Goal: Task Accomplishment & Management: Complete application form

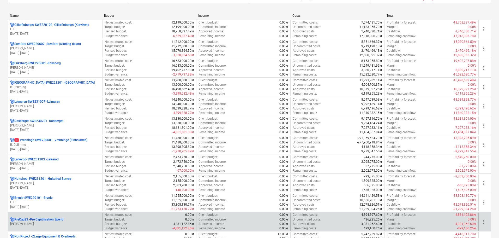
scroll to position [104, 0]
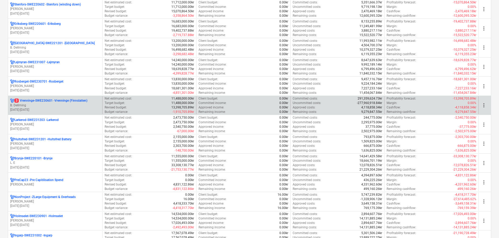
click at [72, 104] on p "B. Dellming" at bounding box center [55, 105] width 90 height 4
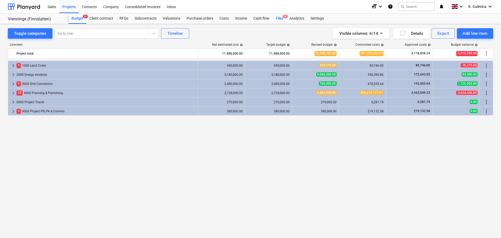
click at [279, 19] on div "Files 3" at bounding box center [279, 18] width 14 height 10
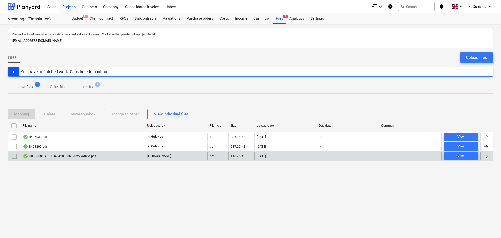
click at [75, 156] on div "D0159081 AFRY 8404209 juni 2025 korrekt.pdf" at bounding box center [59, 156] width 73 height 4
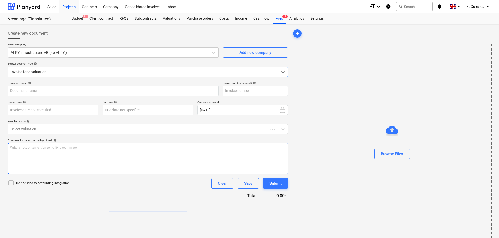
type input "8404209"
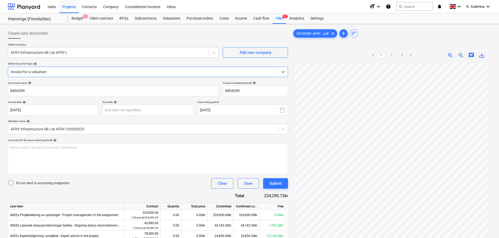
click at [392, 55] on link "2" at bounding box center [392, 55] width 6 height 6
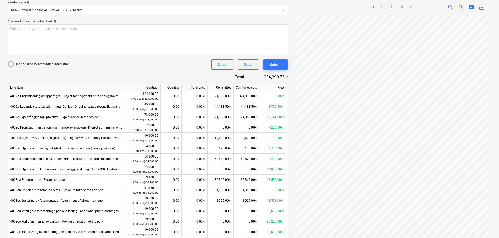
scroll to position [209, 0]
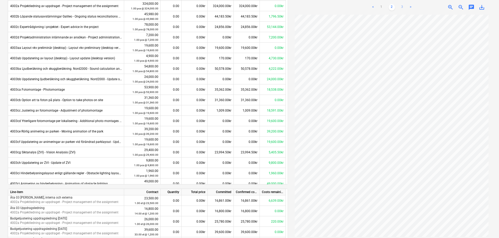
click at [402, 7] on link "3" at bounding box center [402, 7] width 6 height 6
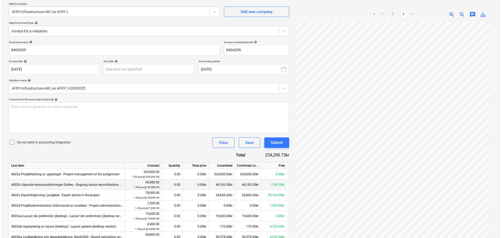
scroll to position [0, 0]
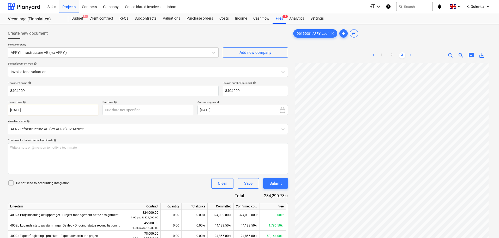
click at [77, 111] on body "Sales Projects Contacts Company Consolidated Invoices Inbox format_size keyboar…" at bounding box center [249, 119] width 499 height 238
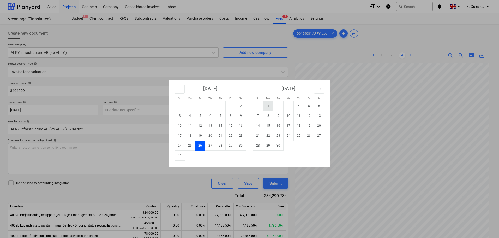
click at [269, 105] on td "1" at bounding box center [268, 106] width 10 height 10
type input "[DATE]"
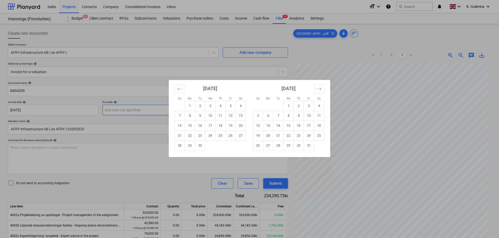
click at [146, 109] on body "Sales Projects Contacts Company Consolidated Invoices Inbox format_size keyboar…" at bounding box center [249, 119] width 499 height 238
click at [221, 137] on td "25" at bounding box center [220, 135] width 10 height 10
type input "[DATE]"
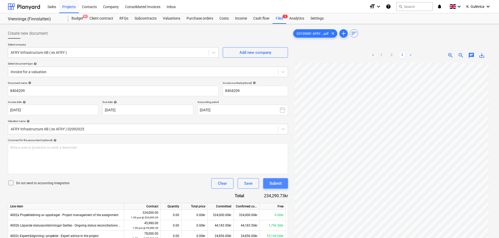
click at [283, 183] on button "Submit" at bounding box center [275, 183] width 25 height 10
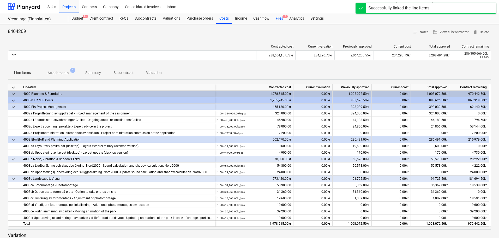
click at [279, 18] on div "Files 2" at bounding box center [279, 18] width 14 height 10
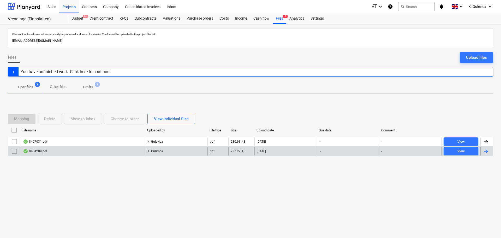
click at [53, 149] on div "8404209.pdf" at bounding box center [83, 151] width 124 height 8
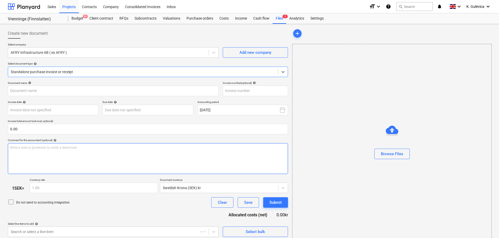
type input "8404209"
type input "[DATE]"
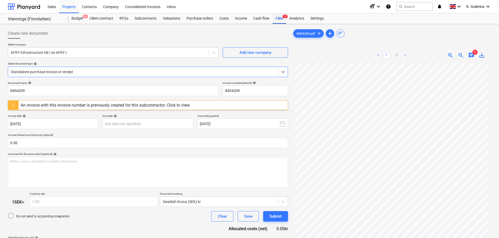
drag, startPoint x: 274, startPoint y: 20, endPoint x: 274, endPoint y: 23, distance: 2.9
click at [274, 20] on div "Files 2" at bounding box center [279, 18] width 14 height 10
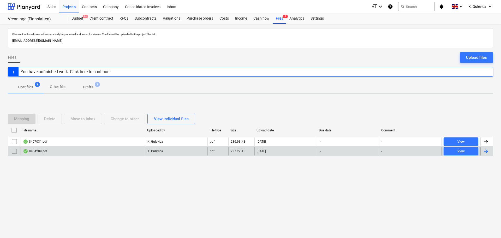
click at [14, 152] on input "checkbox" at bounding box center [14, 151] width 8 height 8
click at [54, 117] on div "Delete" at bounding box center [49, 118] width 11 height 7
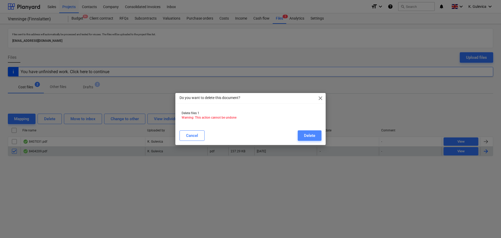
click at [315, 136] on button "Delete" at bounding box center [310, 135] width 24 height 10
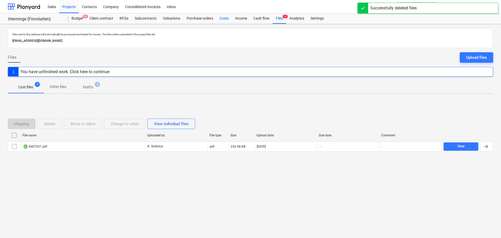
click at [221, 18] on div "Costs" at bounding box center [224, 18] width 16 height 10
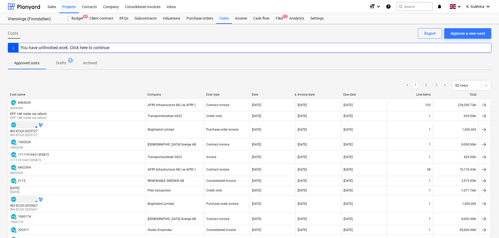
click at [63, 61] on p "Drafts" at bounding box center [61, 62] width 10 height 5
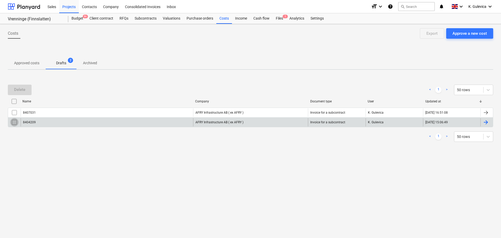
click at [14, 123] on input "checkbox" at bounding box center [14, 122] width 8 height 8
click at [17, 89] on div "Delete" at bounding box center [19, 89] width 11 height 7
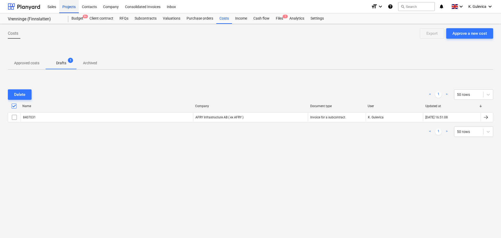
click at [68, 8] on div "Projects" at bounding box center [69, 6] width 20 height 13
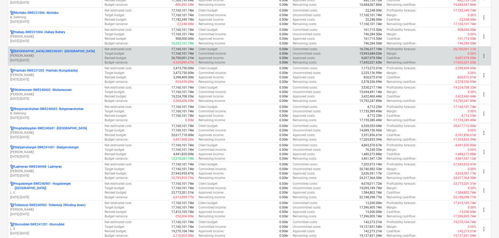
scroll to position [365, 0]
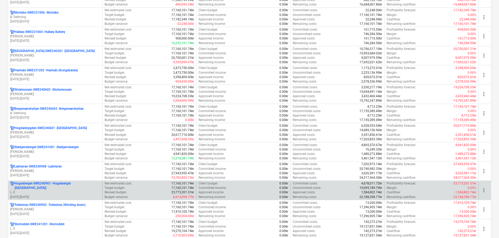
click at [55, 191] on p "L. E" at bounding box center [55, 192] width 90 height 4
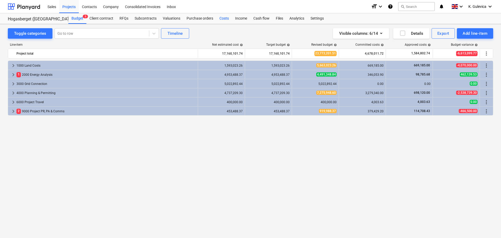
click at [220, 20] on div "Costs" at bounding box center [224, 18] width 16 height 10
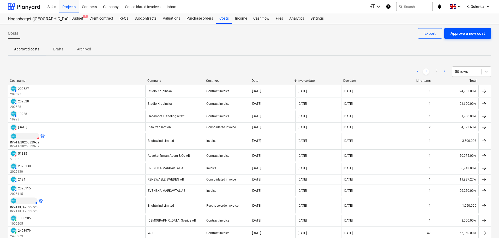
click at [473, 33] on div "Approve a new cost" at bounding box center [467, 33] width 34 height 7
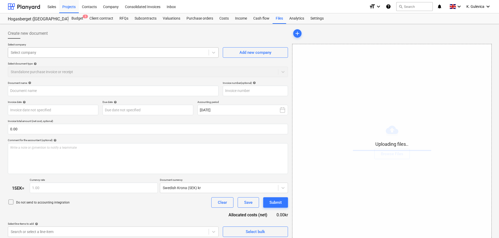
click at [82, 53] on div at bounding box center [108, 52] width 195 height 5
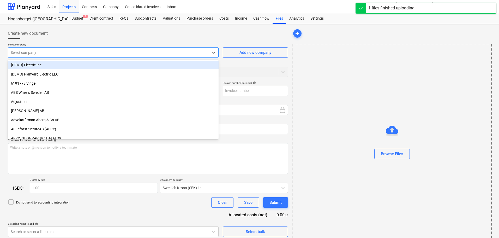
type input "Arkhyttan 20_4_LE.pdf"
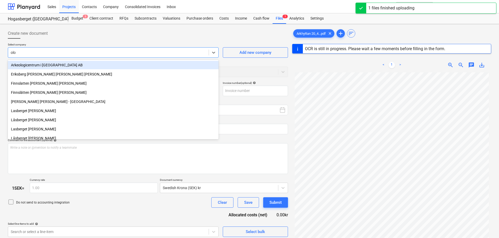
type input "olof"
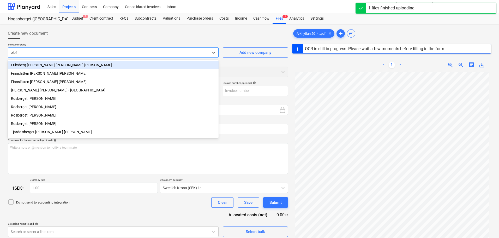
type input "[DATE]"
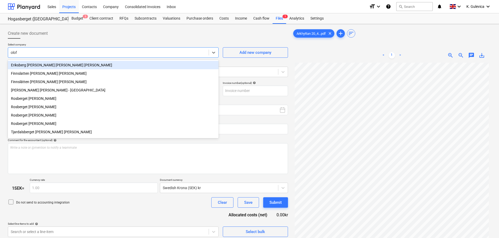
type input "olof"
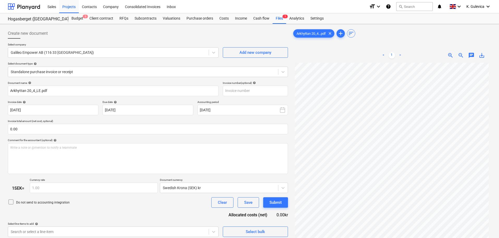
click at [97, 33] on div "Create new document" at bounding box center [148, 33] width 280 height 10
click at [258, 47] on button "Add new company" at bounding box center [255, 52] width 65 height 10
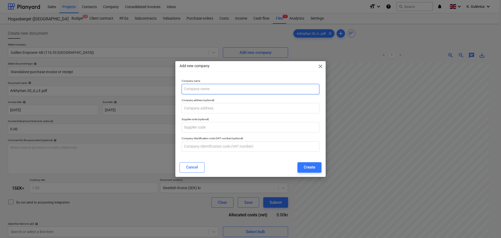
click at [200, 85] on input "text" at bounding box center [250, 89] width 138 height 10
click at [222, 91] on input "Hogasberget WF -" at bounding box center [250, 89] width 138 height 10
paste input "[PERSON_NAME]"
type input "Hogasberget [PERSON_NAME]"
click at [313, 169] on div "Create" at bounding box center [309, 166] width 11 height 7
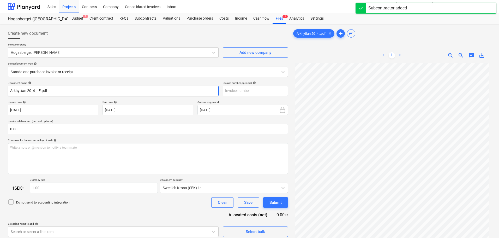
drag, startPoint x: 54, startPoint y: 92, endPoint x: 31, endPoint y: 93, distance: 23.2
click at [0, 93] on html "Sales Projects Contacts Company Consolidated Invoices Inbox format_size keyboar…" at bounding box center [249, 119] width 499 height 238
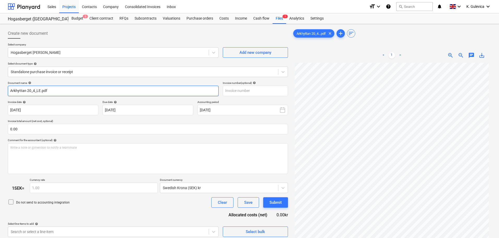
paste input "[PERSON_NAME]"
type input "[PERSON_NAME]"
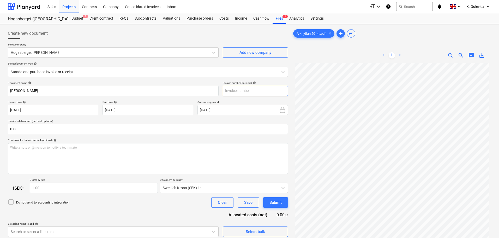
click at [251, 89] on input "text" at bounding box center [255, 91] width 65 height 10
paste input "[PERSON_NAME]"
type input "[PERSON_NAME]"
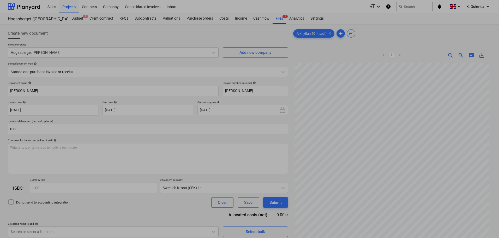
click at [57, 111] on body "Sales Projects Contacts Company Consolidated Invoices Inbox format_size keyboar…" at bounding box center [249, 119] width 499 height 238
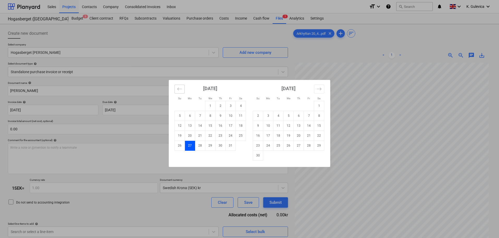
drag, startPoint x: 179, startPoint y: 91, endPoint x: 209, endPoint y: 95, distance: 29.9
click at [180, 92] on button "Move backward to switch to the previous month." at bounding box center [179, 88] width 10 height 9
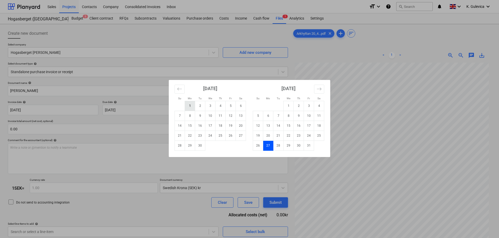
click at [191, 105] on td "1" at bounding box center [190, 106] width 10 height 10
type input "[DATE]"
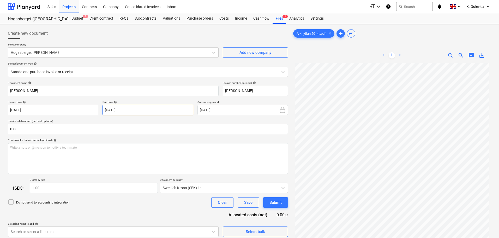
click at [167, 108] on body "Sales Projects Contacts Company Consolidated Invoices Inbox format_size keyboar…" at bounding box center [249, 119] width 499 height 238
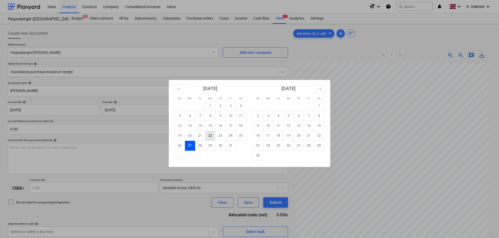
click at [209, 135] on td "22" at bounding box center [210, 135] width 10 height 10
type input "[DATE]"
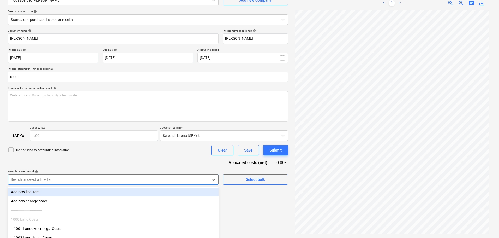
scroll to position [80, 0]
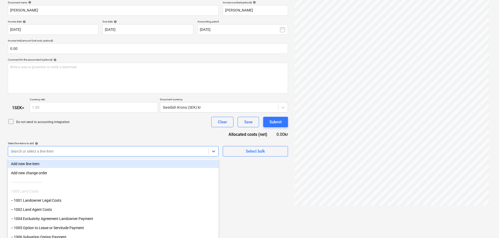
drag, startPoint x: 95, startPoint y: 179, endPoint x: 84, endPoint y: 184, distance: 12.7
click at [94, 157] on body "Sales Projects Contacts Company Consolidated Invoices Inbox format_size keyboar…" at bounding box center [249, 39] width 499 height 238
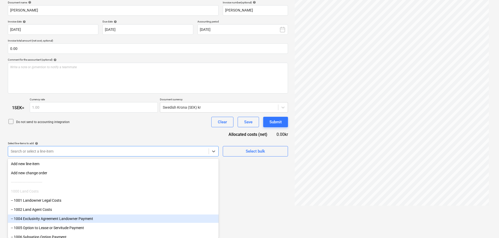
click at [38, 217] on div "-- 1004 Exclusivity Agreement Landowner Payment" at bounding box center [113, 218] width 211 height 8
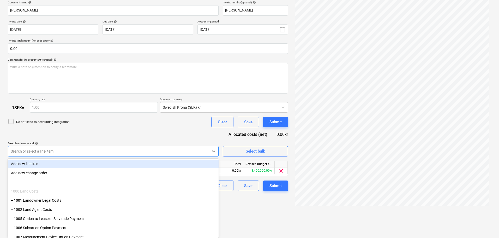
scroll to position [52, 0]
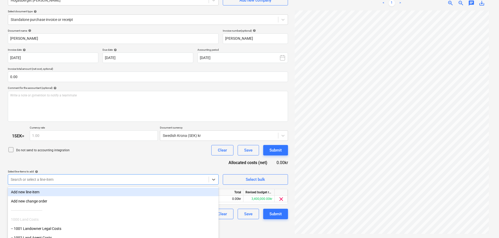
click at [107, 138] on div "Document name help [PERSON_NAME] Invoice number (optional) help [PERSON_NAME] I…" at bounding box center [148, 124] width 280 height 190
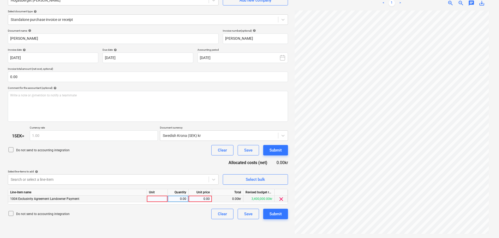
click at [194, 198] on div "0.00" at bounding box center [200, 198] width 19 height 7
type input "20000"
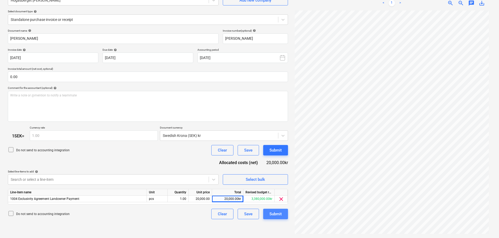
click at [277, 214] on div "Submit" at bounding box center [275, 213] width 12 height 7
